Goal: Information Seeking & Learning: Learn about a topic

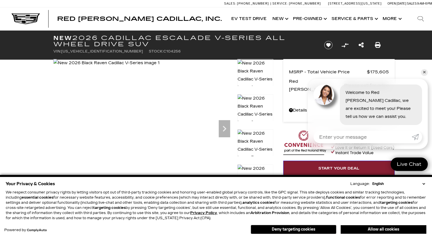
drag, startPoint x: 310, startPoint y: 230, endPoint x: 385, endPoint y: 162, distance: 101.2
click at [310, 230] on button "Deny targeting cookies" at bounding box center [294, 229] width 86 height 9
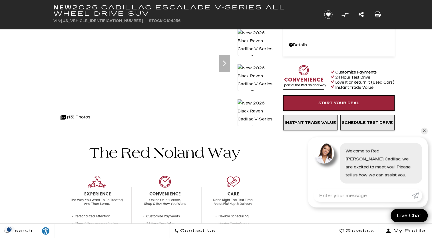
scroll to position [62, 0]
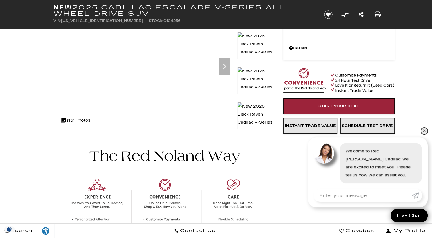
click at [424, 132] on link "✕" at bounding box center [424, 131] width 7 height 7
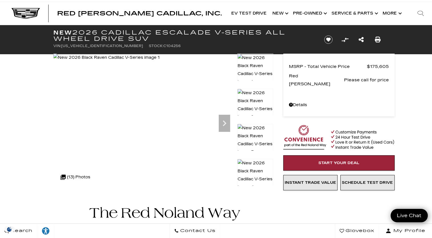
scroll to position [0, 0]
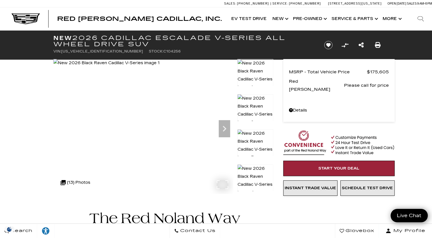
click at [180, 184] on div at bounding box center [143, 126] width 180 height 135
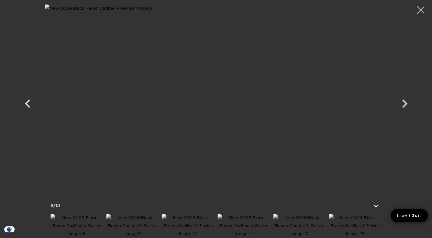
click at [416, 10] on div at bounding box center [420, 10] width 15 height 15
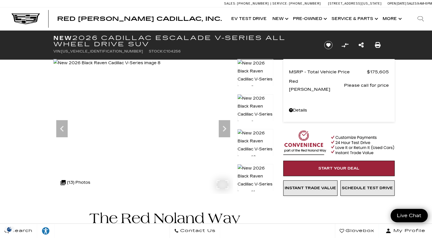
click at [160, 67] on img at bounding box center [106, 63] width 107 height 8
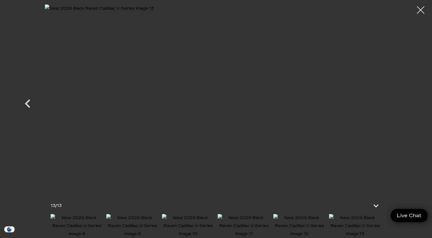
click at [419, 11] on div at bounding box center [420, 10] width 15 height 15
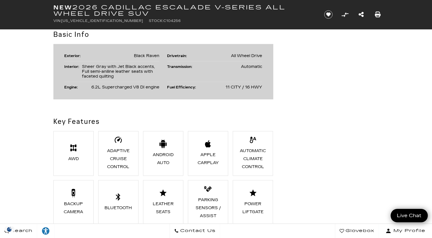
scroll to position [377, 0]
